Goal: Information Seeking & Learning: Understand process/instructions

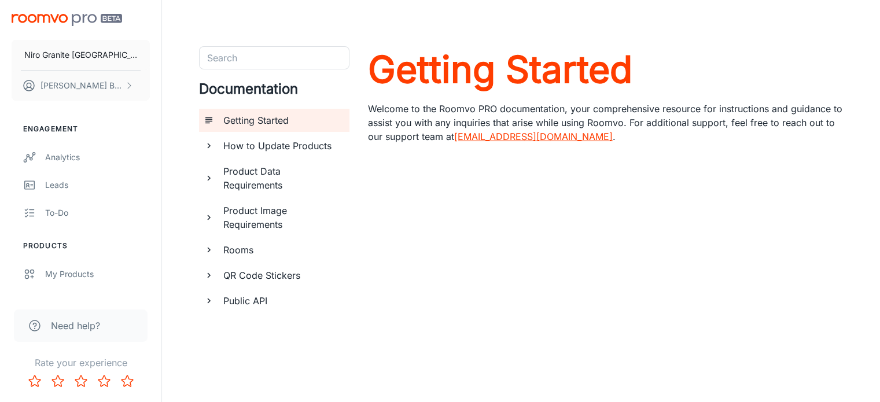
click at [290, 141] on h6 "How to Update Products" at bounding box center [281, 146] width 117 height 14
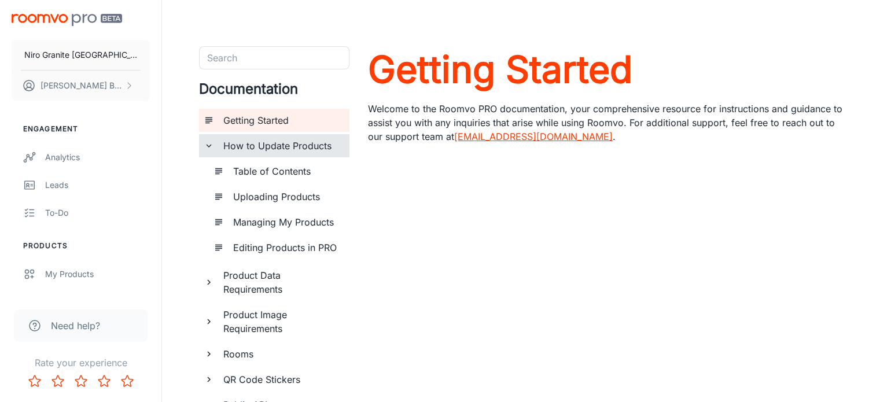
click at [295, 175] on h6 "Table of Contents" at bounding box center [286, 171] width 107 height 14
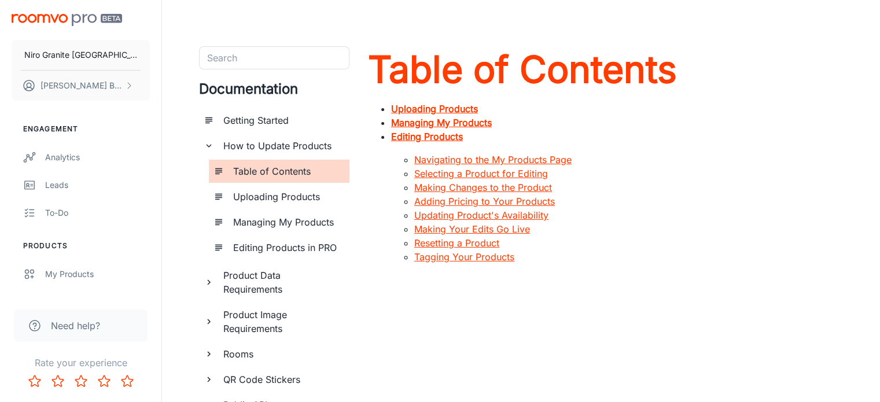
click at [433, 124] on strong "Managing My Products" at bounding box center [441, 123] width 101 height 12
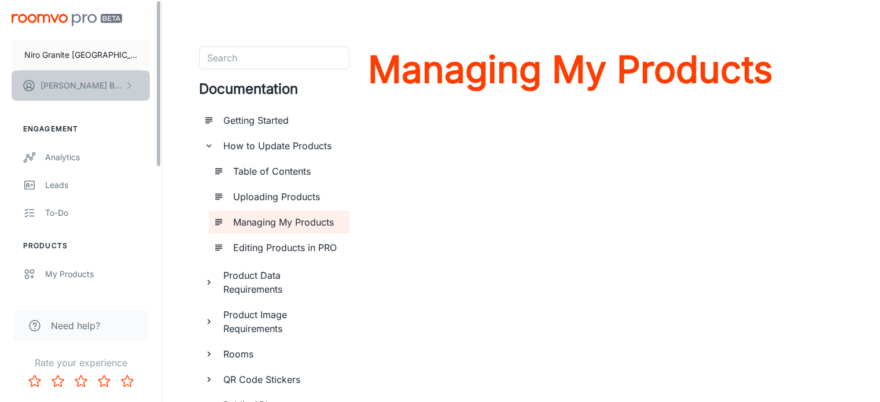
click at [108, 86] on button "[PERSON_NAME]" at bounding box center [81, 86] width 138 height 30
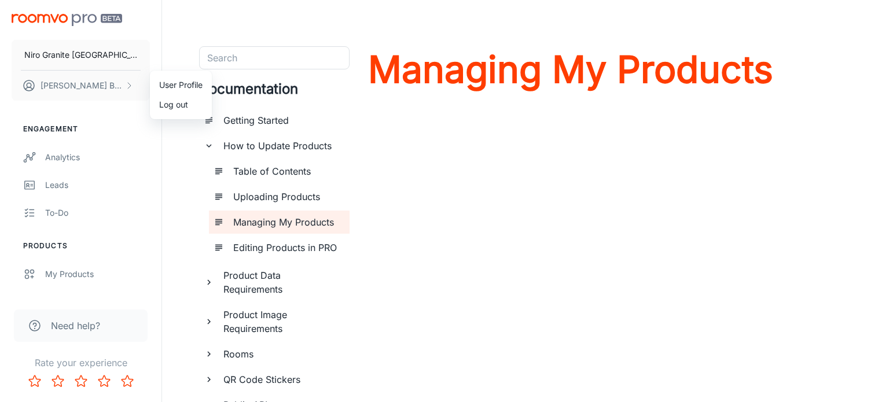
click at [160, 226] on div at bounding box center [444, 201] width 889 height 402
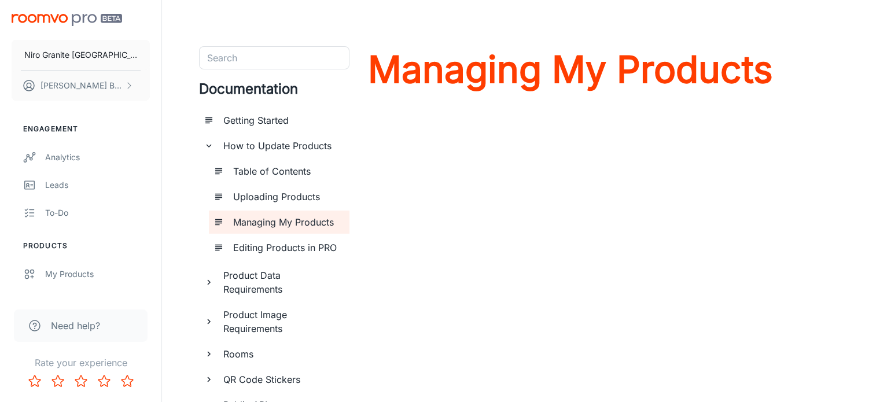
click at [12, 71] on button "[PERSON_NAME]" at bounding box center [81, 86] width 138 height 30
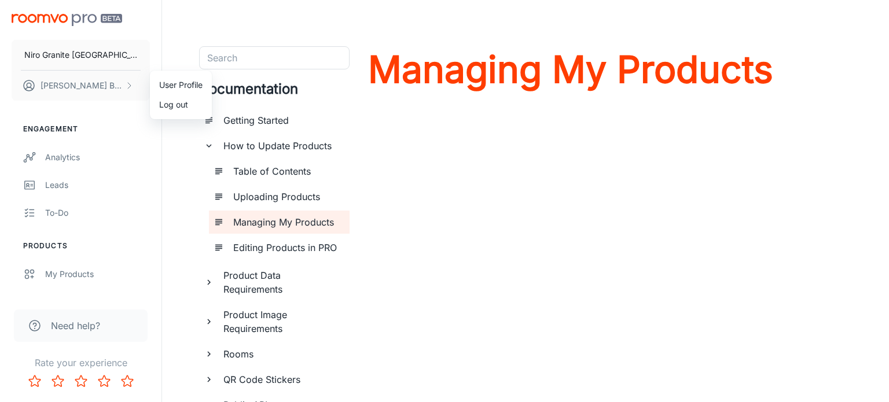
click at [409, 317] on div at bounding box center [444, 201] width 889 height 402
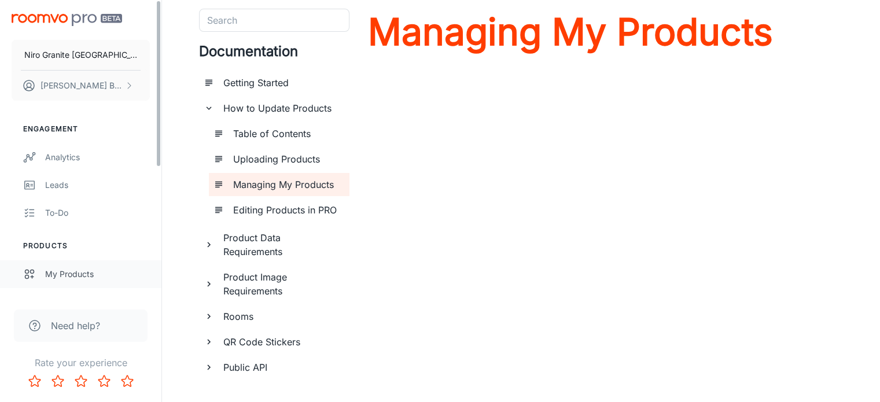
scroll to position [58, 0]
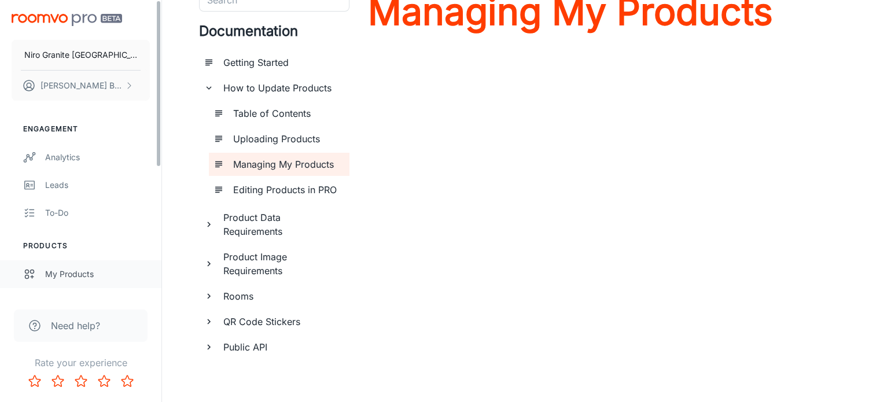
click at [74, 280] on div "My Products" at bounding box center [97, 274] width 105 height 13
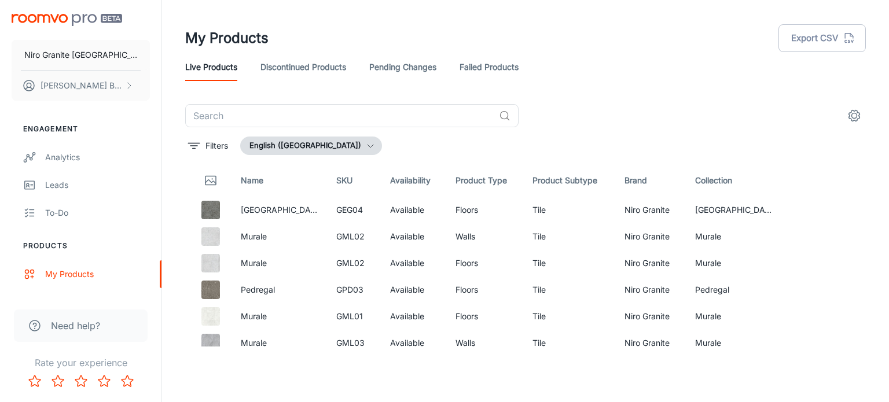
click at [331, 56] on link "Discontinued Products" at bounding box center [303, 67] width 86 height 28
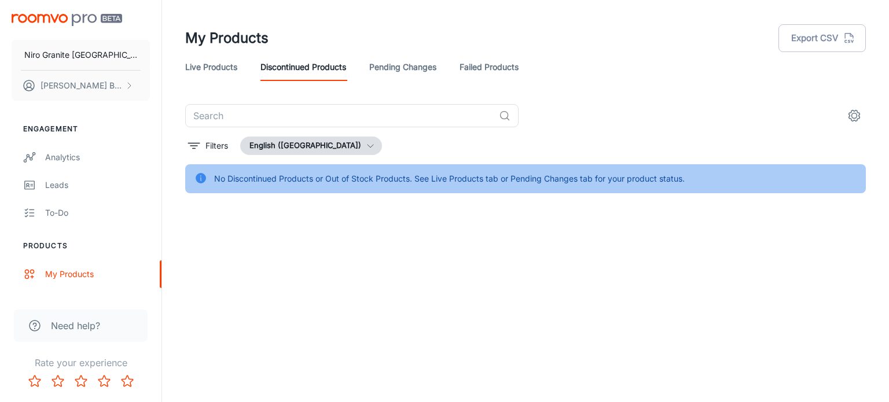
click at [211, 64] on link "Live Products" at bounding box center [211, 67] width 52 height 28
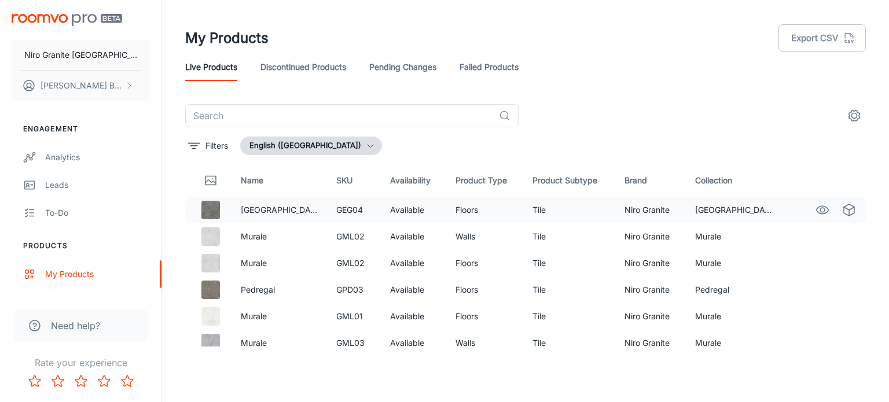
click at [284, 215] on p "[GEOGRAPHIC_DATA]" at bounding box center [280, 210] width 78 height 13
click at [294, 203] on td "[GEOGRAPHIC_DATA]" at bounding box center [279, 210] width 96 height 27
click at [356, 212] on td "GEG04" at bounding box center [354, 210] width 54 height 27
click at [327, 64] on link "Discontinued Products" at bounding box center [303, 67] width 86 height 28
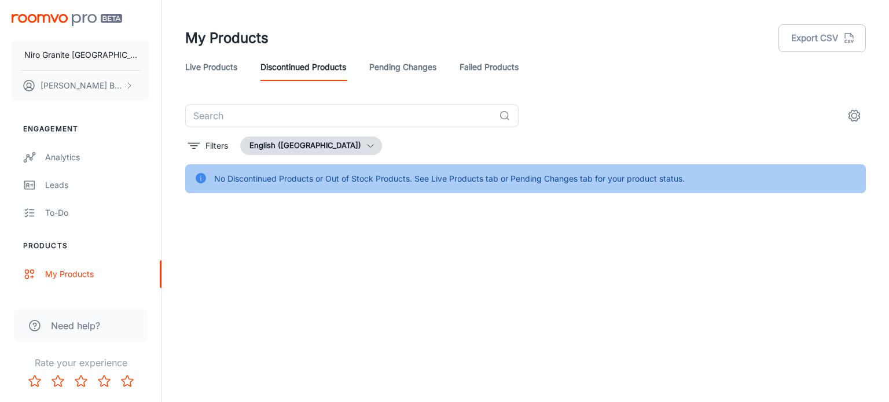
click at [315, 178] on div "No Discontinued Products or Out of Stock Products. See Live Products tab or Pen…" at bounding box center [449, 179] width 471 height 22
click at [410, 73] on link "Pending Changes" at bounding box center [402, 67] width 67 height 28
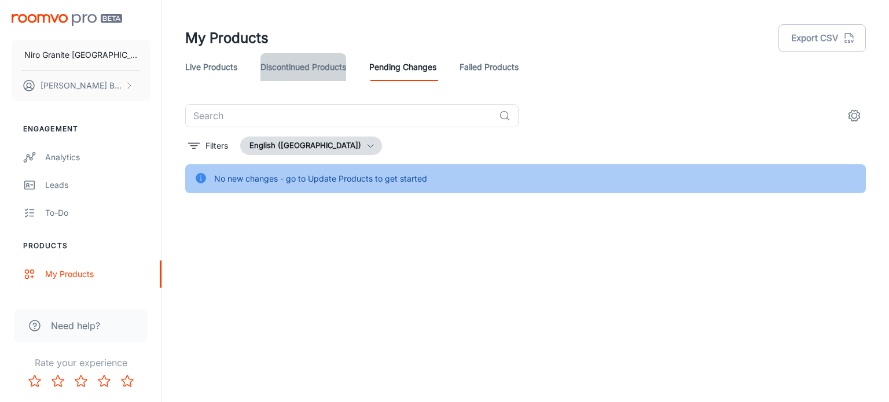
click at [310, 71] on link "Discontinued Products" at bounding box center [303, 67] width 86 height 28
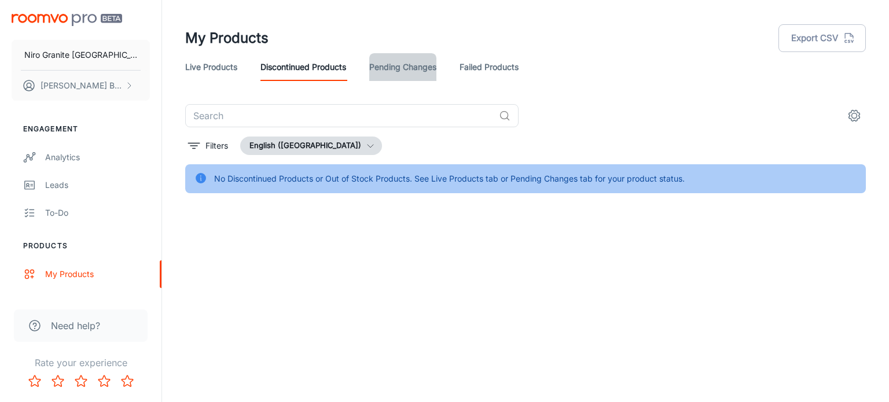
click at [400, 71] on link "Pending Changes" at bounding box center [402, 67] width 67 height 28
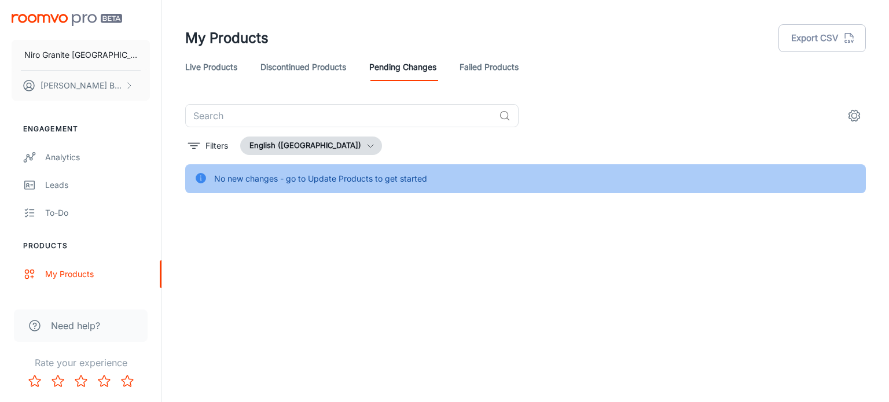
click at [491, 76] on link "Failed Products" at bounding box center [489, 67] width 59 height 28
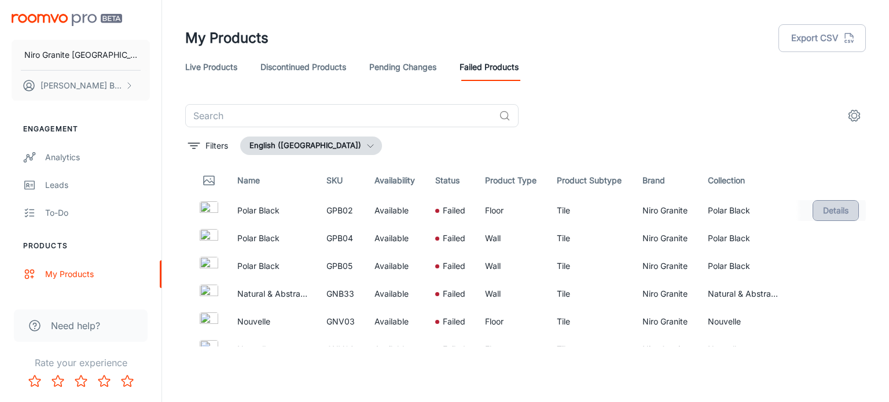
click at [819, 201] on button "Details" at bounding box center [836, 210] width 46 height 21
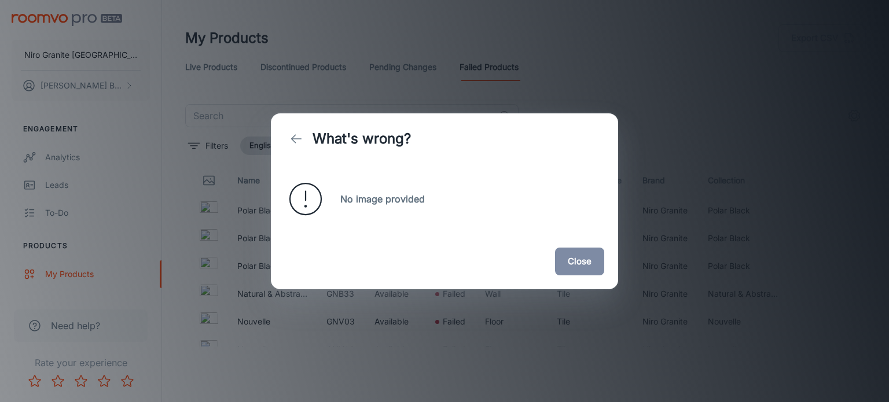
click at [575, 259] on button "Close" at bounding box center [579, 262] width 49 height 28
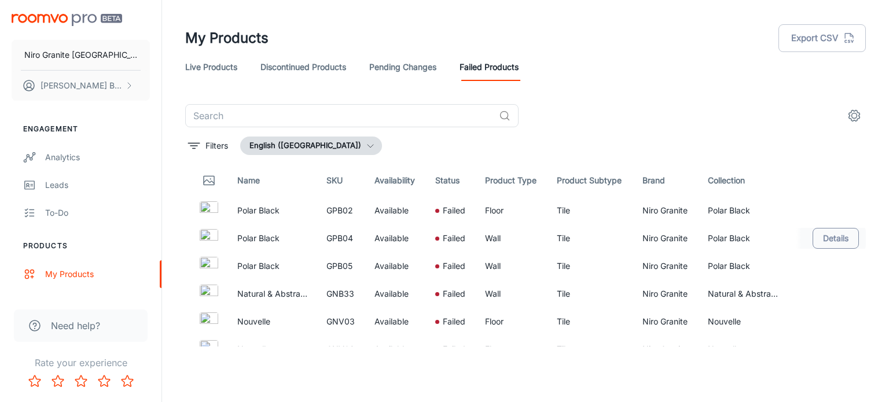
click at [826, 231] on button "Details" at bounding box center [836, 238] width 46 height 21
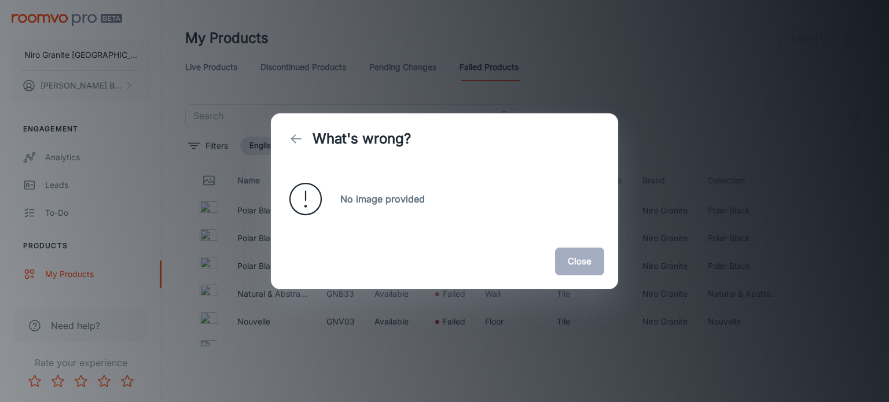
click at [580, 260] on button "Close" at bounding box center [579, 262] width 49 height 28
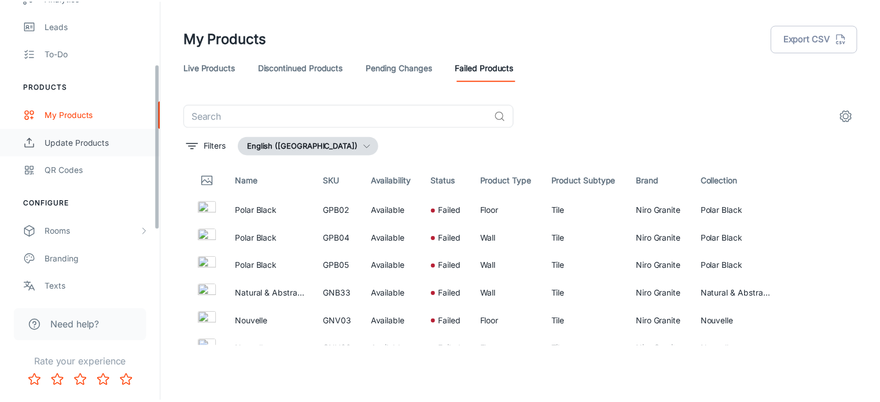
scroll to position [110, 0]
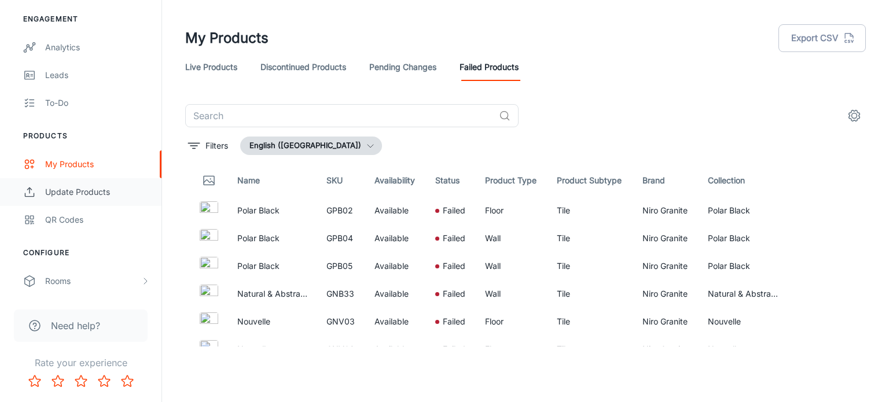
click at [94, 194] on div "Update Products" at bounding box center [97, 192] width 105 height 13
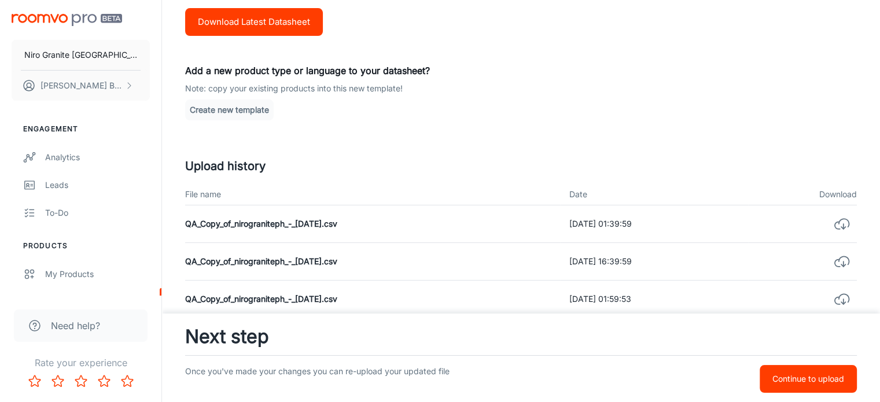
scroll to position [260, 0]
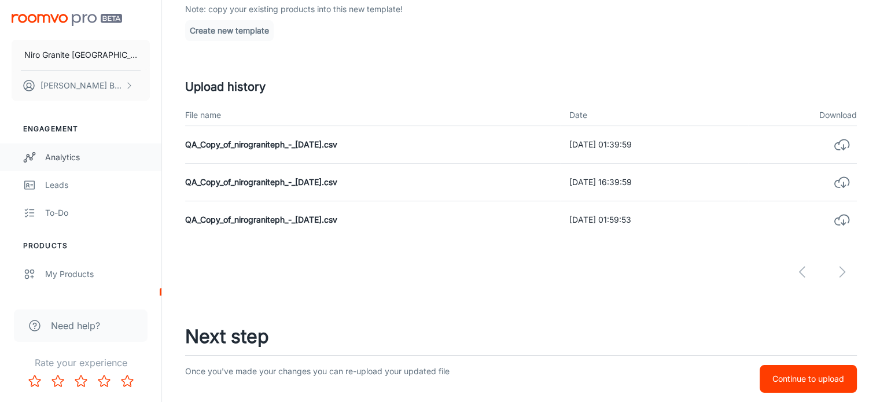
click at [134, 166] on link "Analytics" at bounding box center [80, 158] width 161 height 28
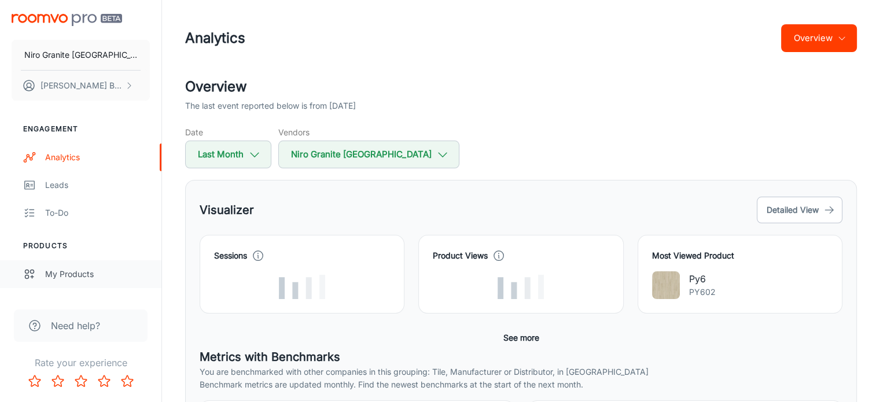
click at [100, 263] on link "My Products" at bounding box center [80, 274] width 161 height 28
